Goal: Transaction & Acquisition: Purchase product/service

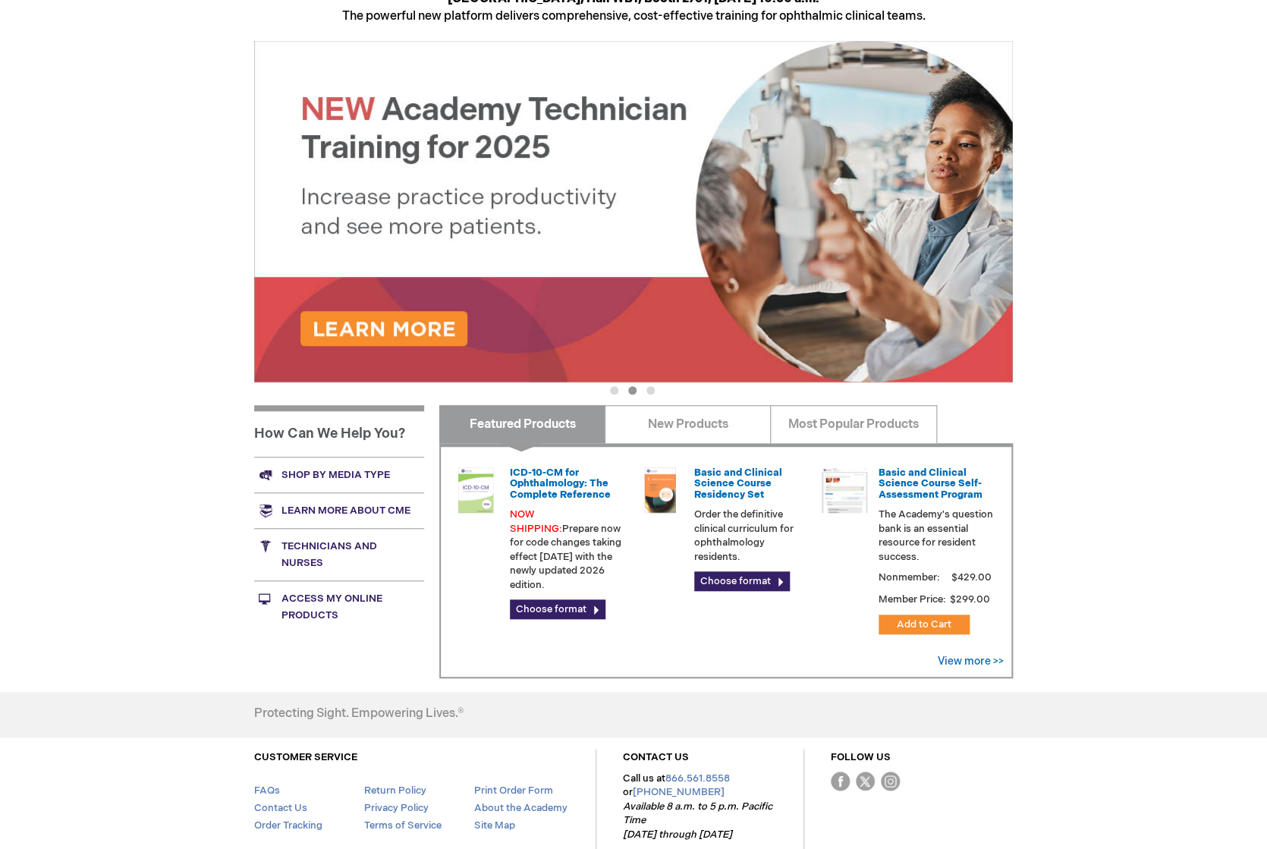
scroll to position [291, 0]
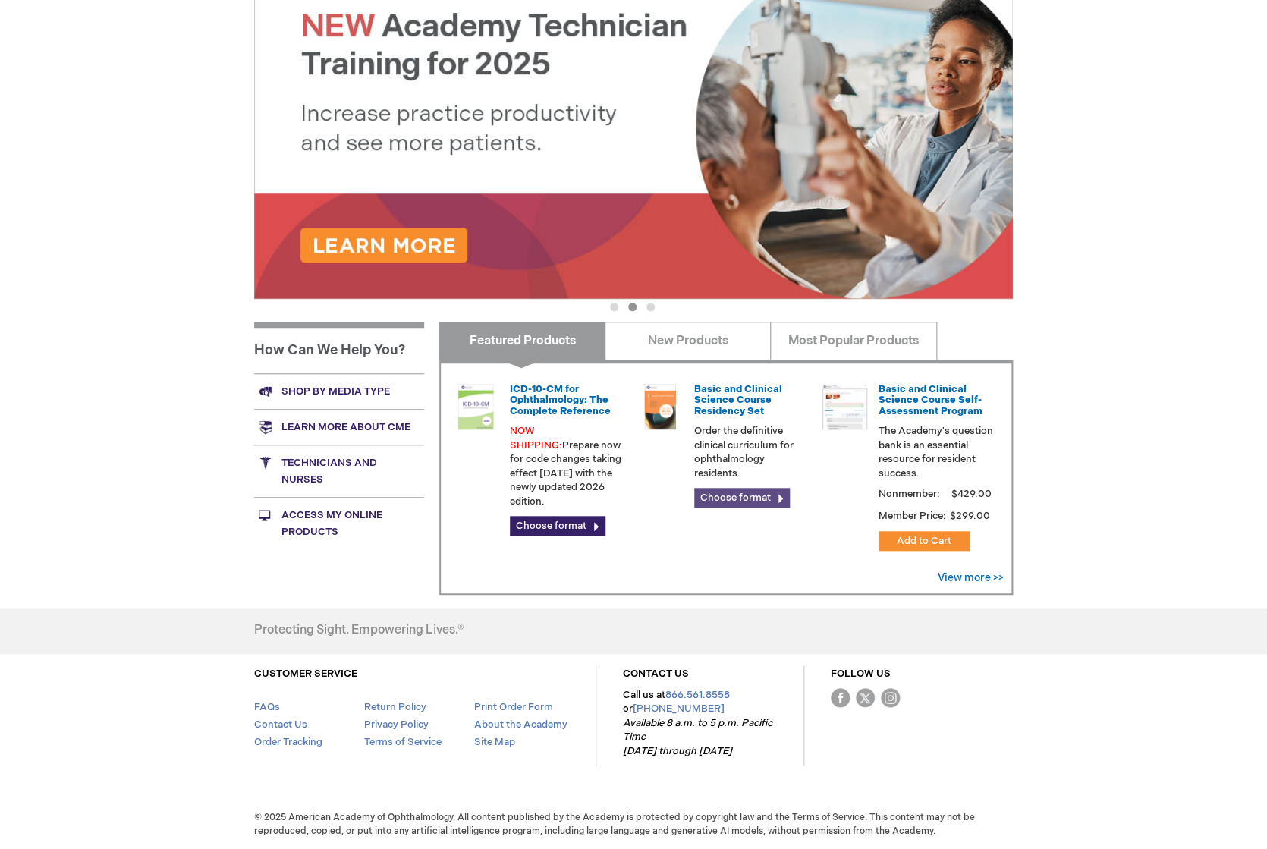
click at [748, 498] on link "Choose format" at bounding box center [742, 498] width 96 height 20
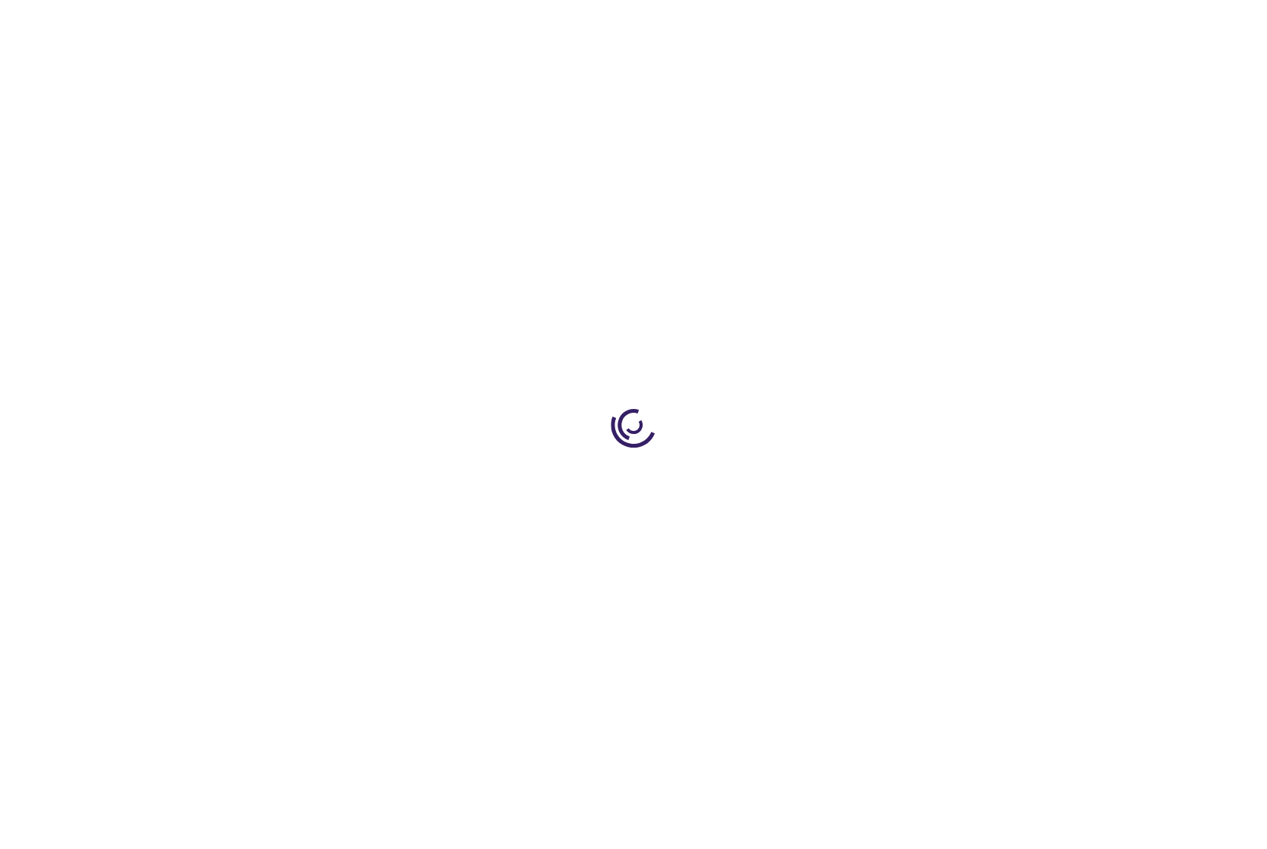
scroll to position [140, 0]
type input "0"
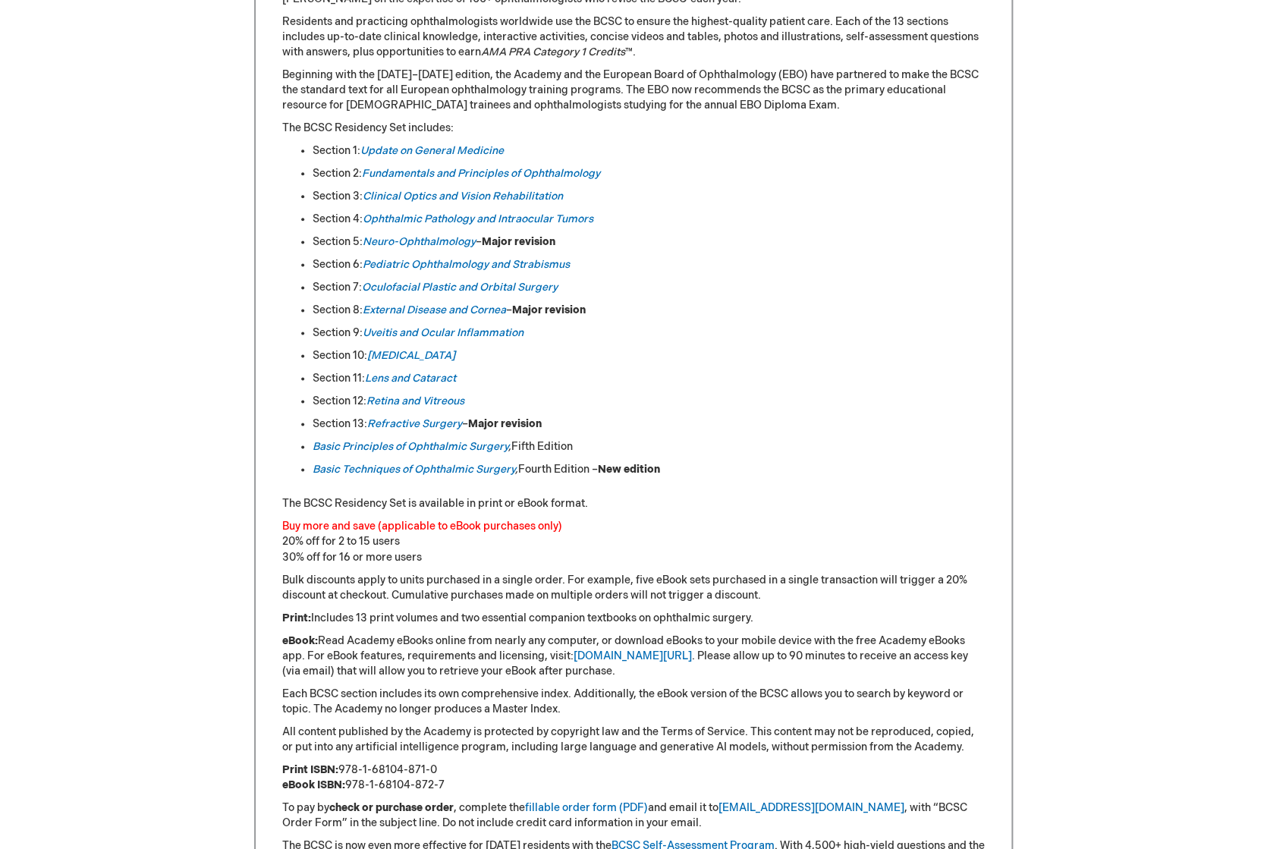
scroll to position [509, 0]
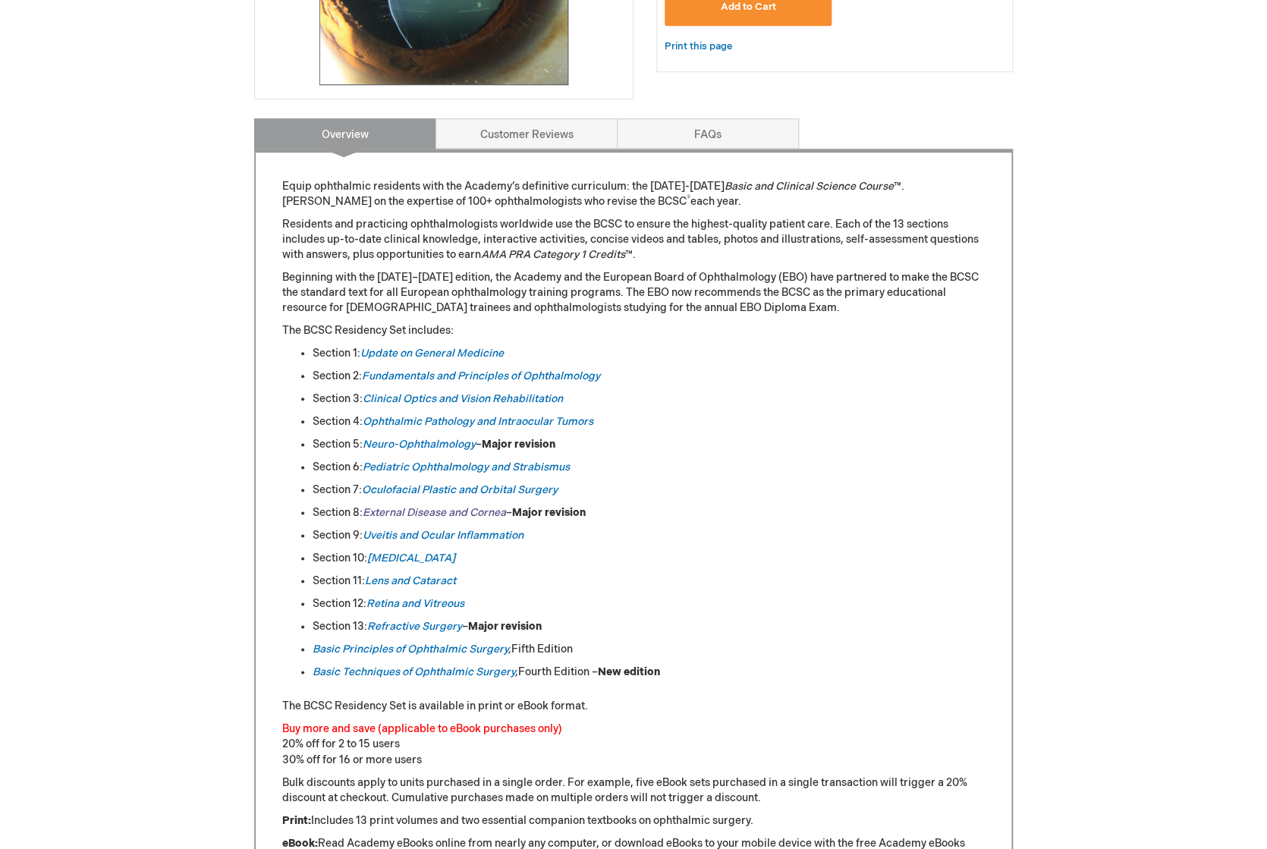
click at [465, 513] on link "External Disease and Cornea" at bounding box center [434, 512] width 143 height 13
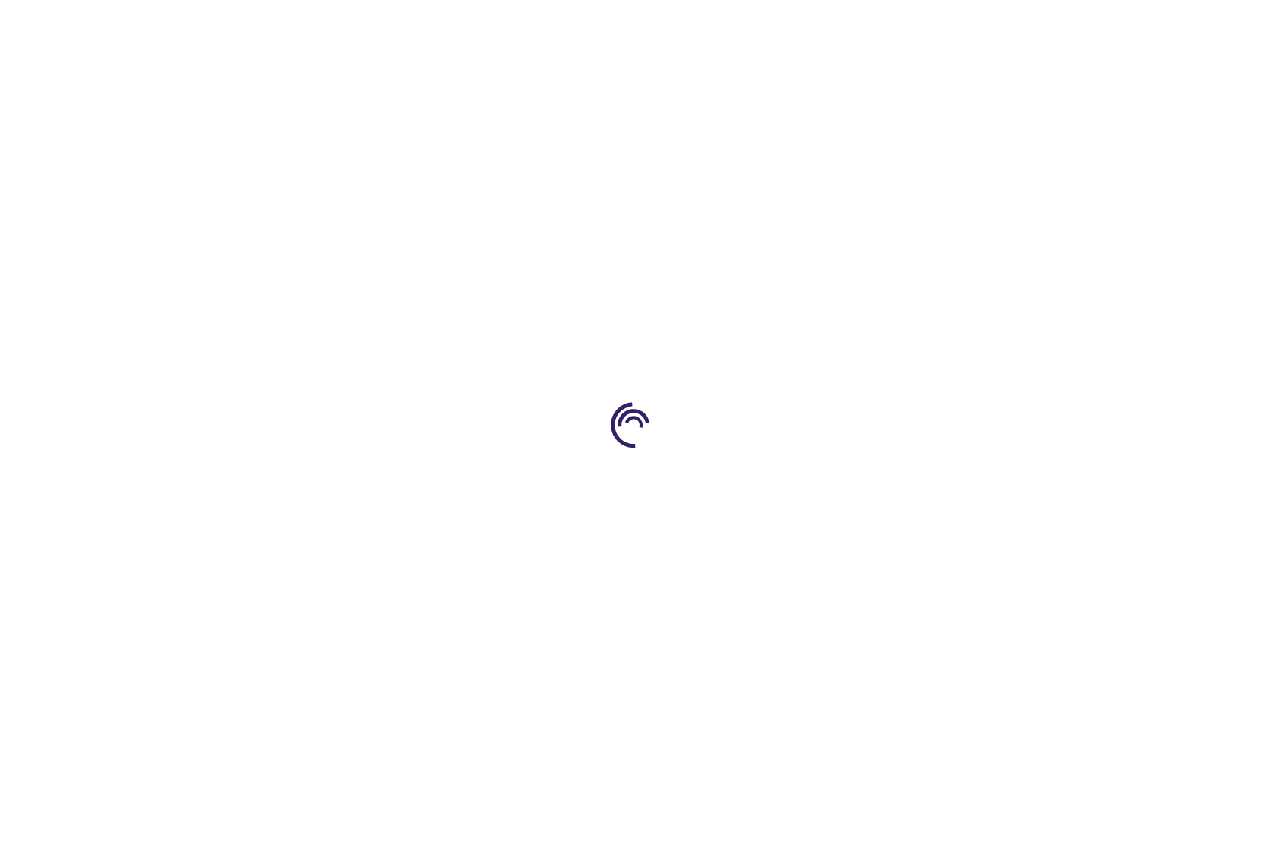
type input "0"
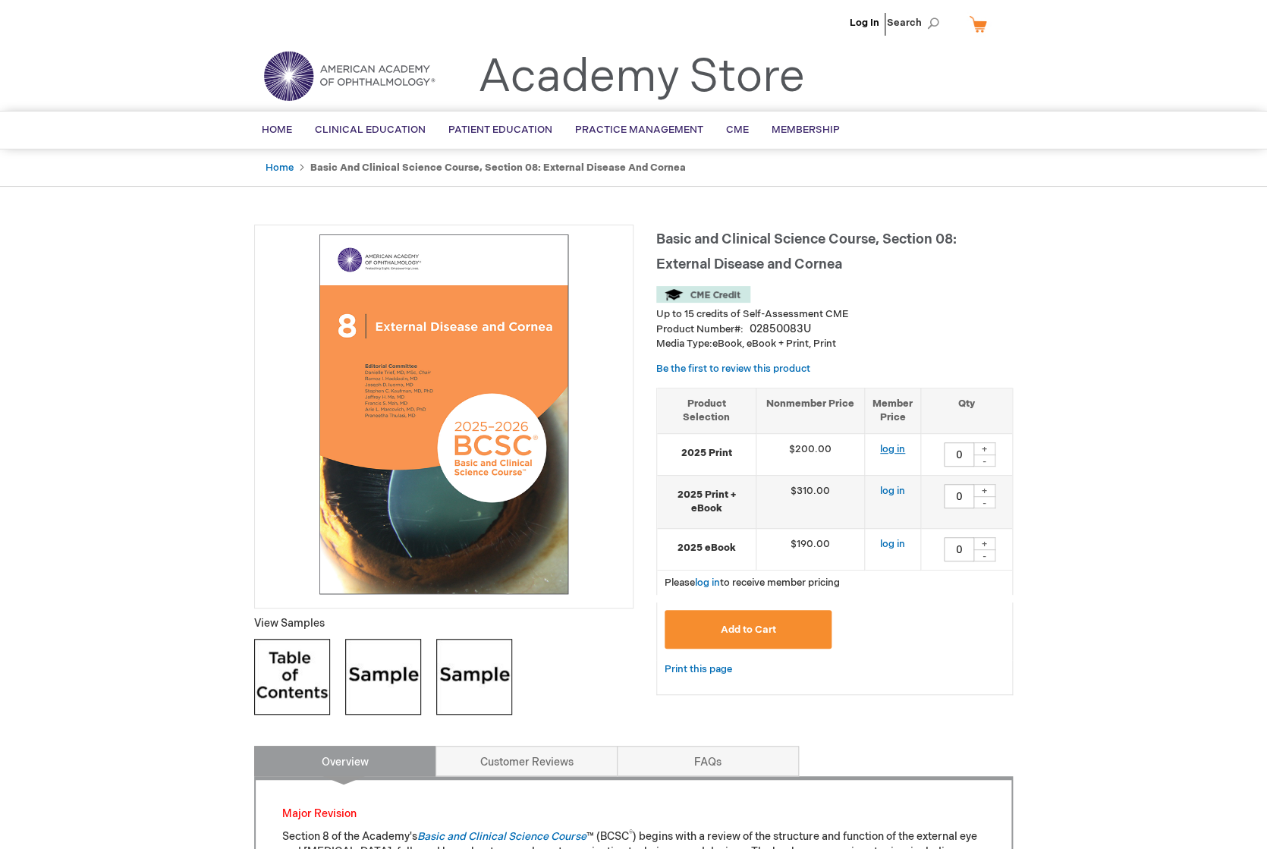
click at [896, 449] on link "log in" at bounding box center [892, 449] width 25 height 12
type input "0"
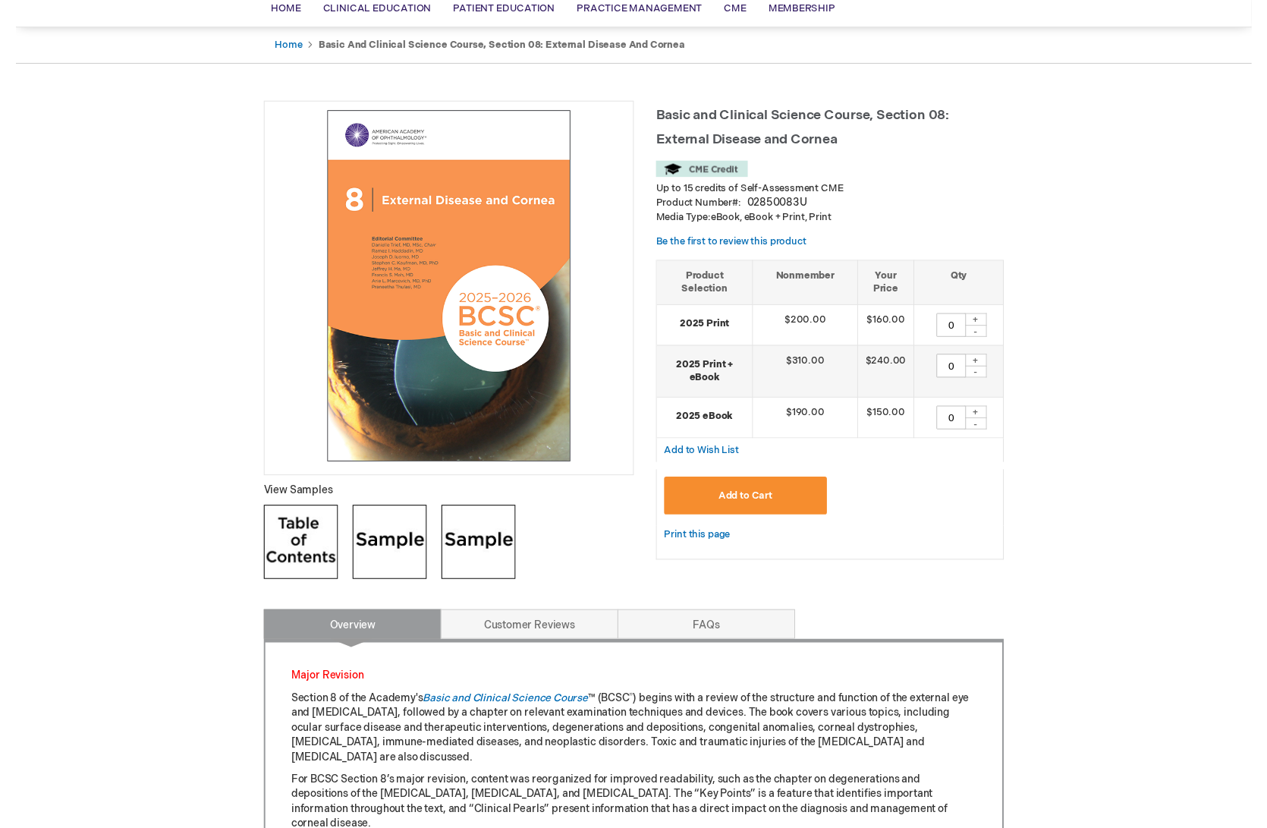
scroll to position [122, 0]
